Goal: Information Seeking & Learning: Understand process/instructions

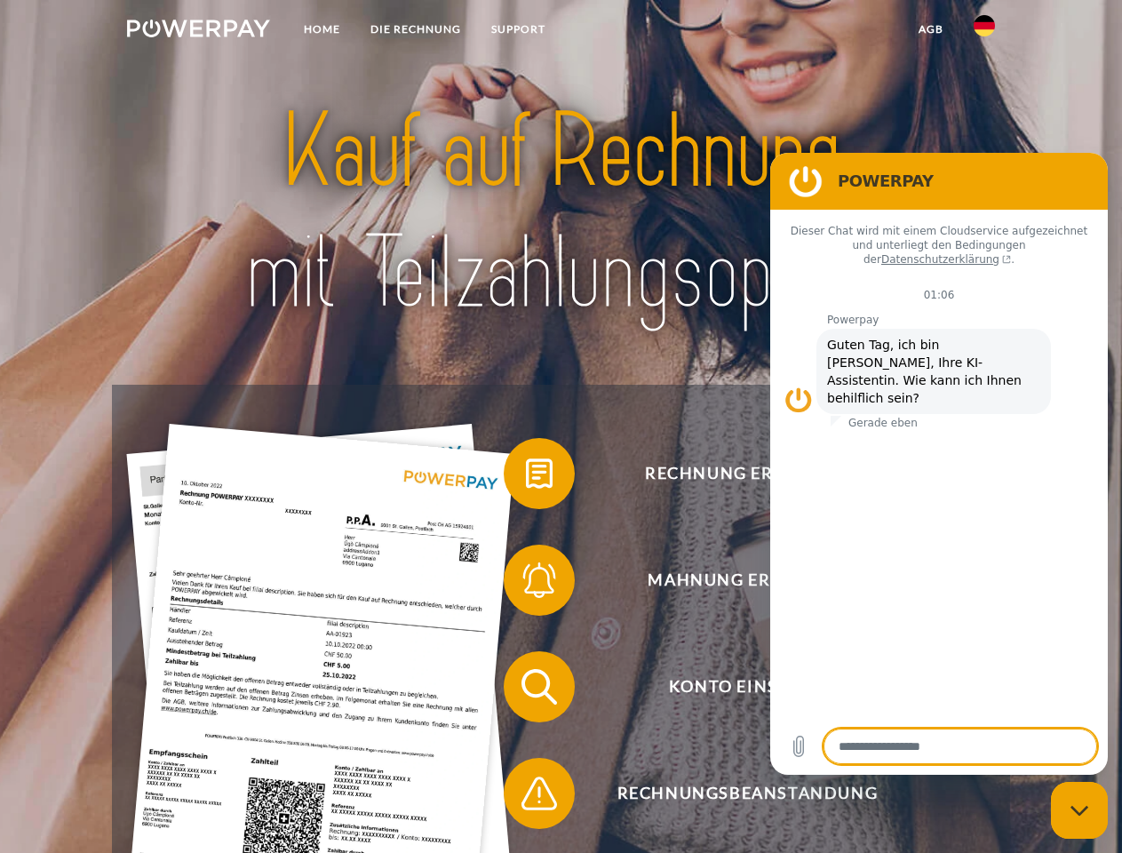
click at [198, 31] on img at bounding box center [198, 29] width 143 height 18
click at [984, 31] on img at bounding box center [984, 25] width 21 height 21
click at [930, 29] on link "agb" at bounding box center [931, 29] width 55 height 32
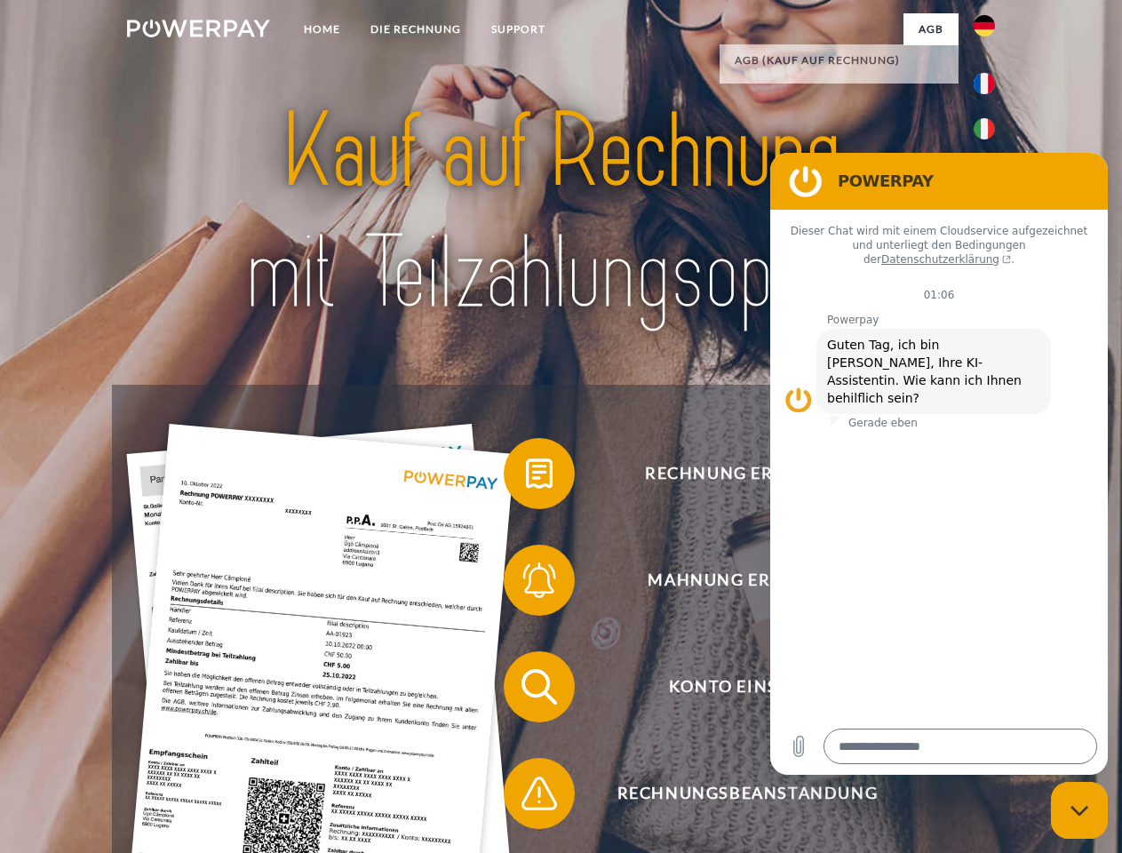
click at [526, 477] on span at bounding box center [512, 473] width 89 height 89
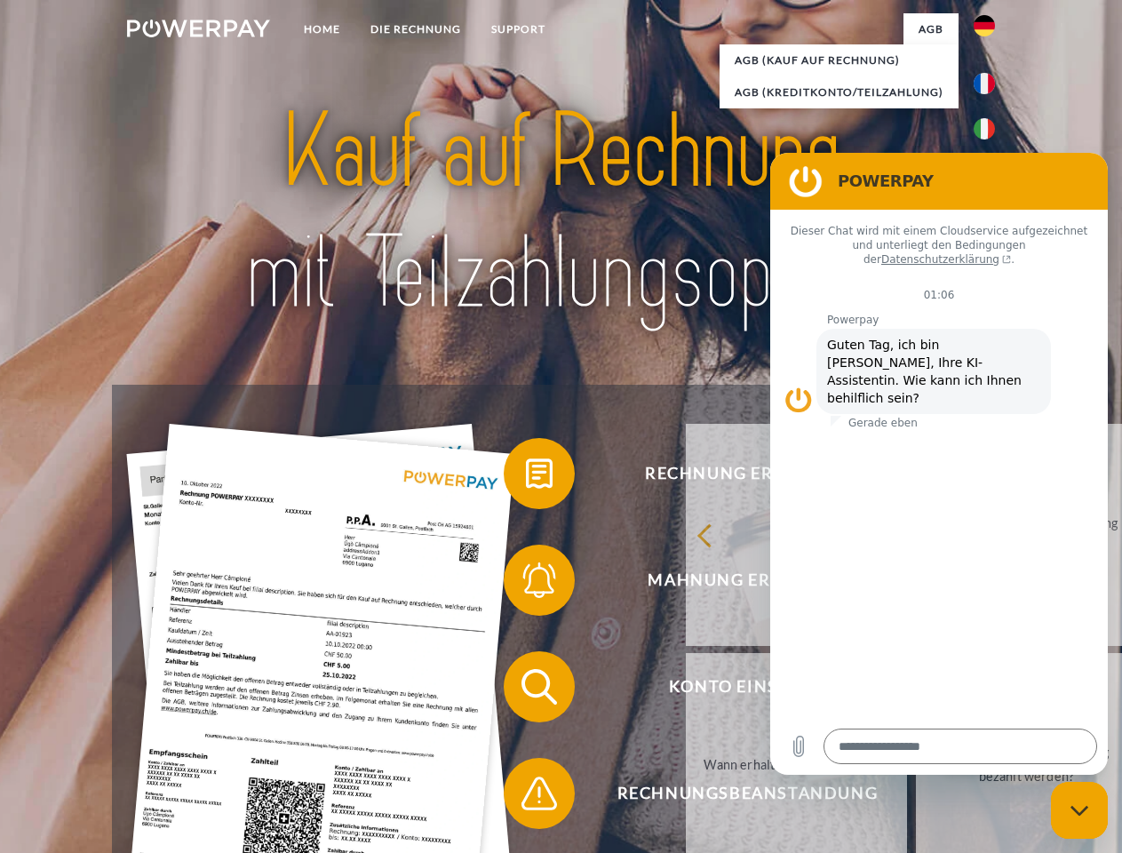
click at [526, 584] on div "Rechnung erhalten? Mahnung erhalten? Konto einsehen" at bounding box center [560, 740] width 897 height 711
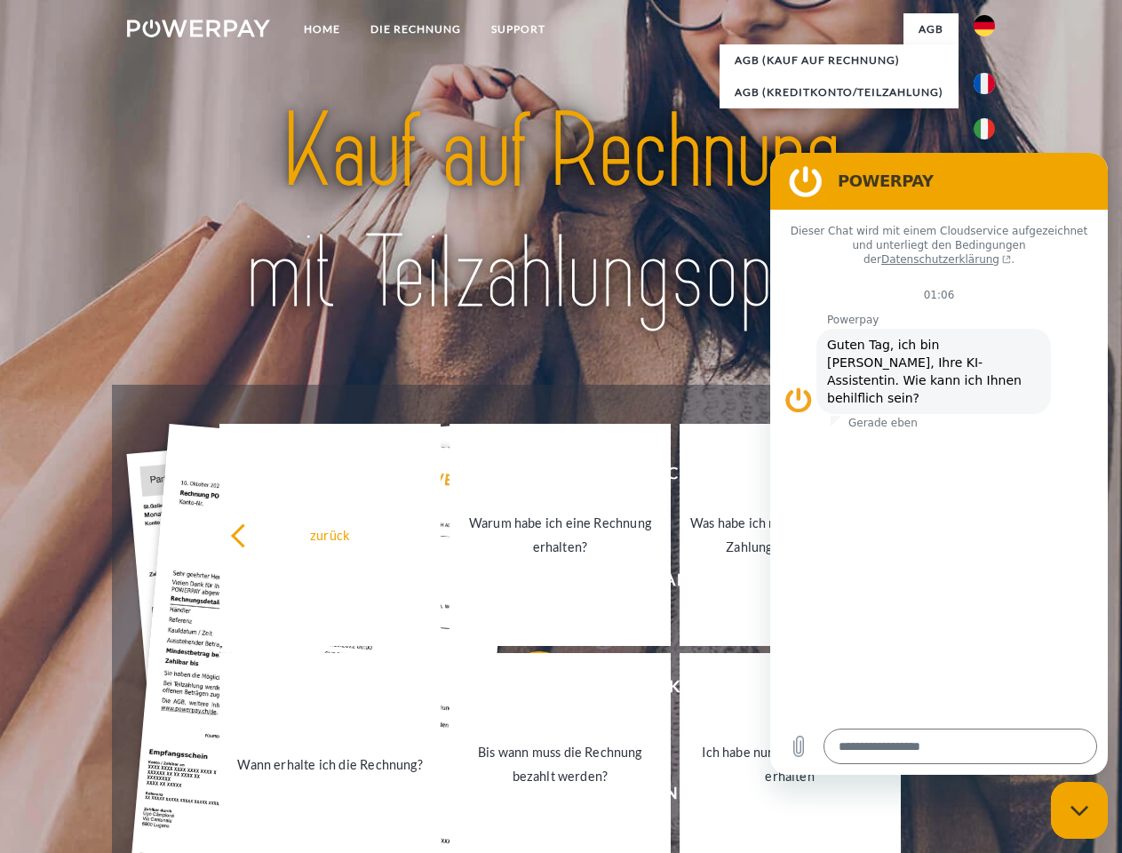
click at [526, 690] on link "Bis wann muss die Rechnung bezahlt werden?" at bounding box center [560, 764] width 221 height 222
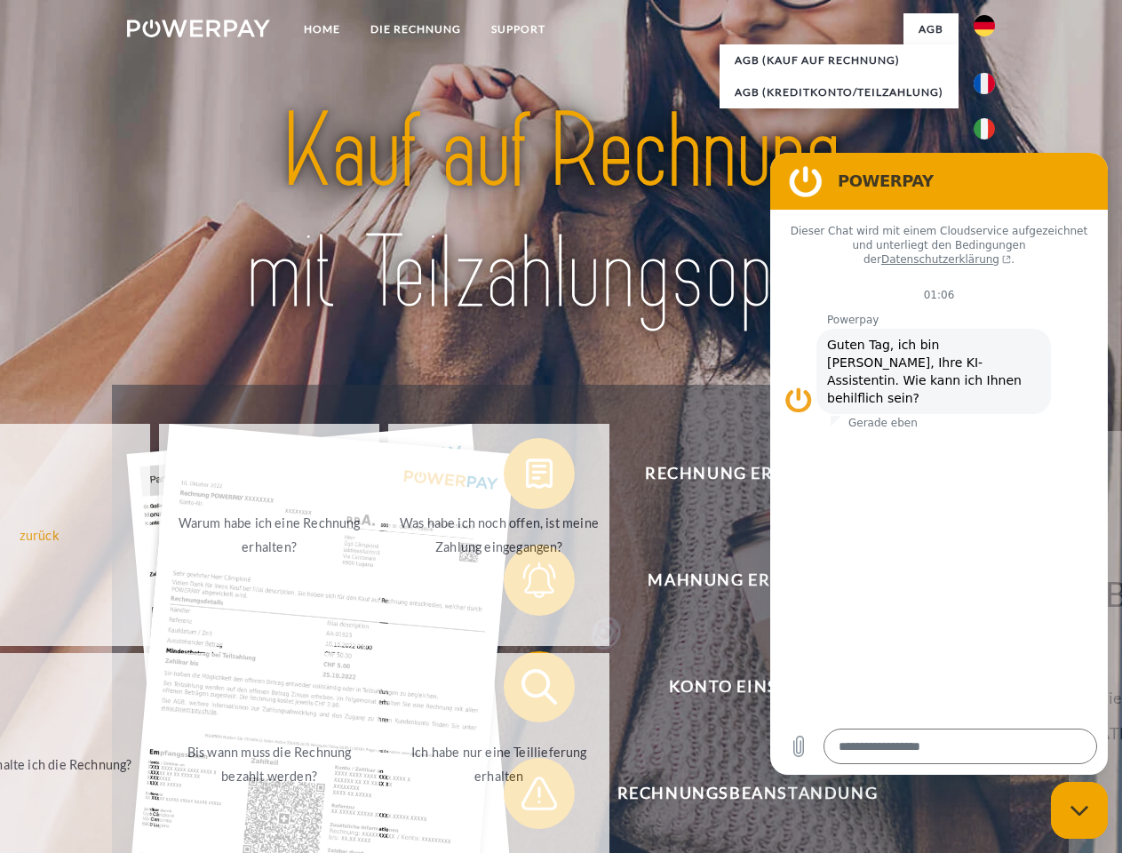
click at [526, 797] on span at bounding box center [512, 793] width 89 height 89
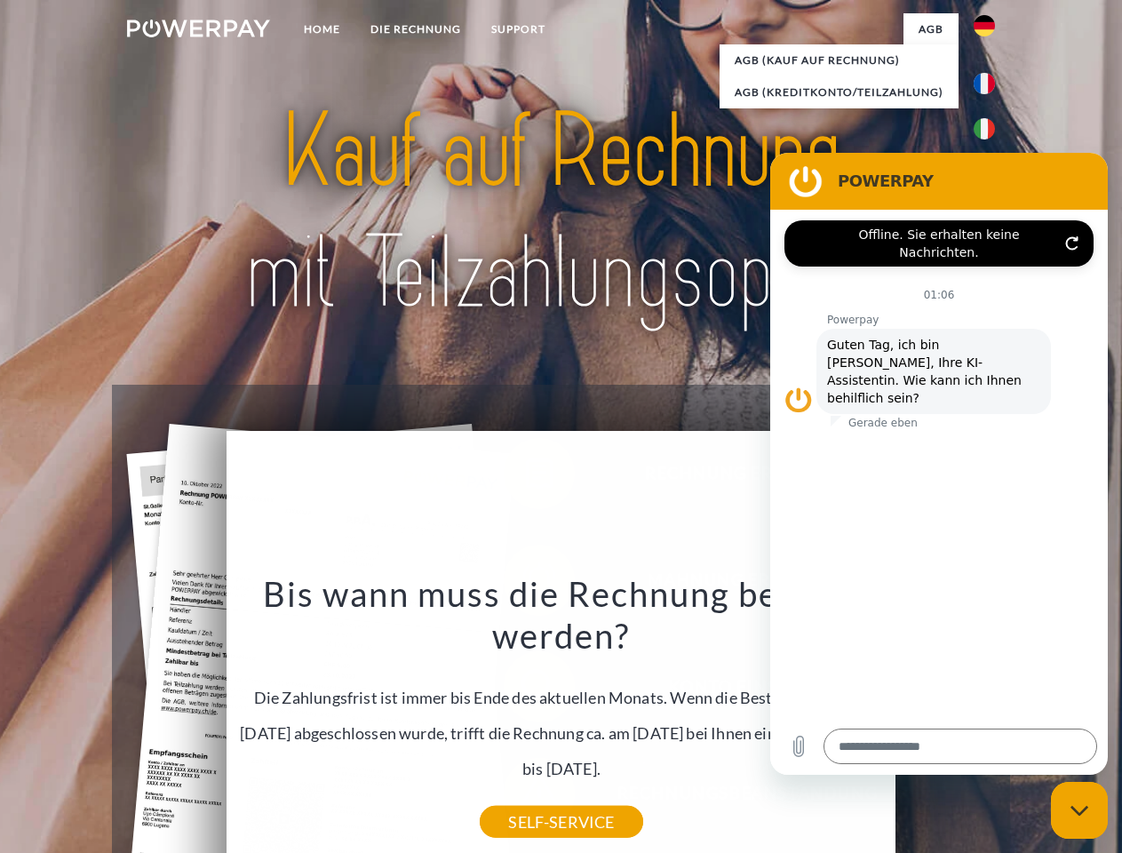
click at [1080, 810] on icon "Messaging-Fenster schließen" at bounding box center [1080, 811] width 19 height 12
type textarea "*"
